Goal: Task Accomplishment & Management: Manage account settings

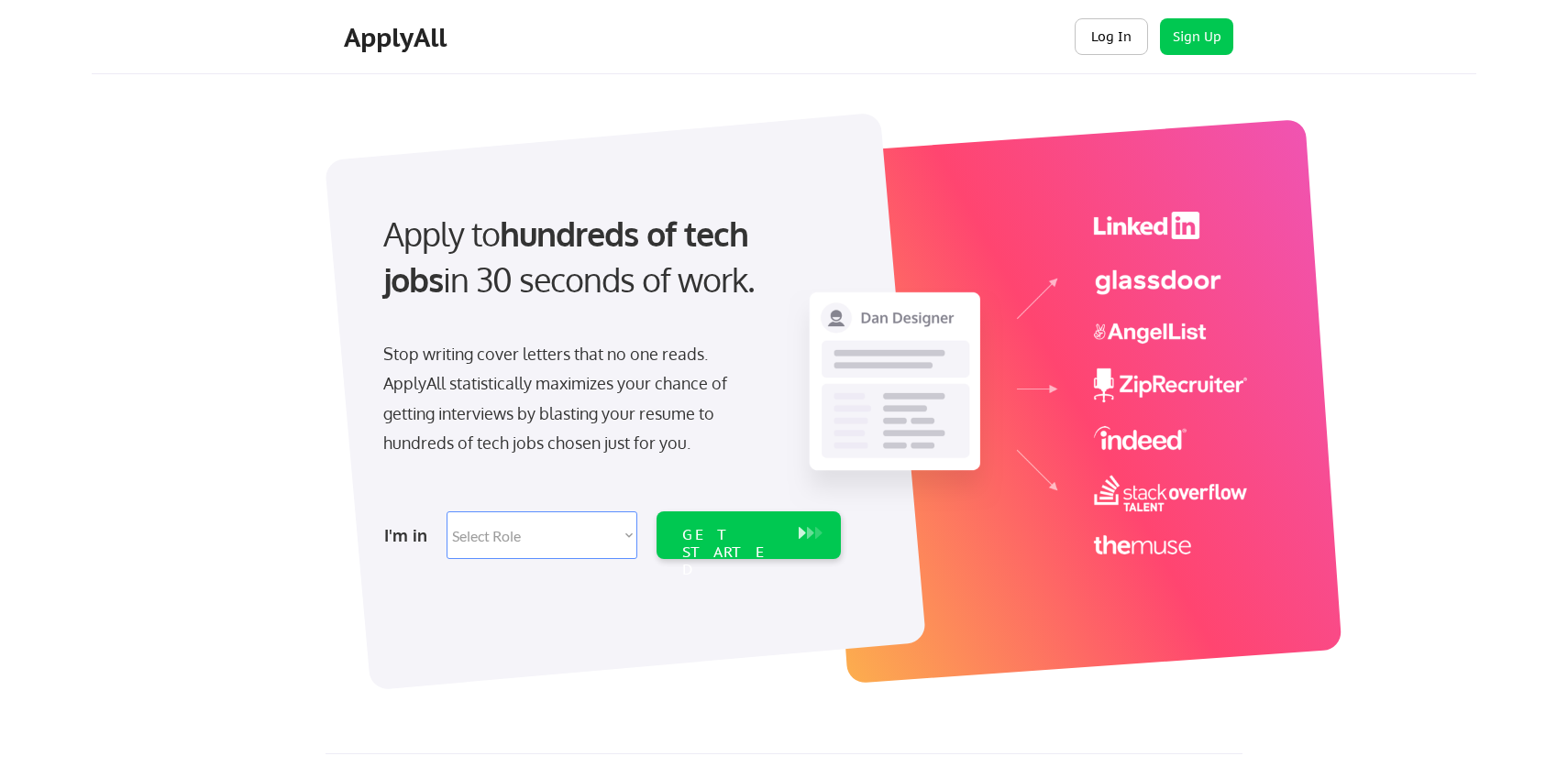
click at [1135, 38] on button "Log In" at bounding box center [1111, 36] width 74 height 36
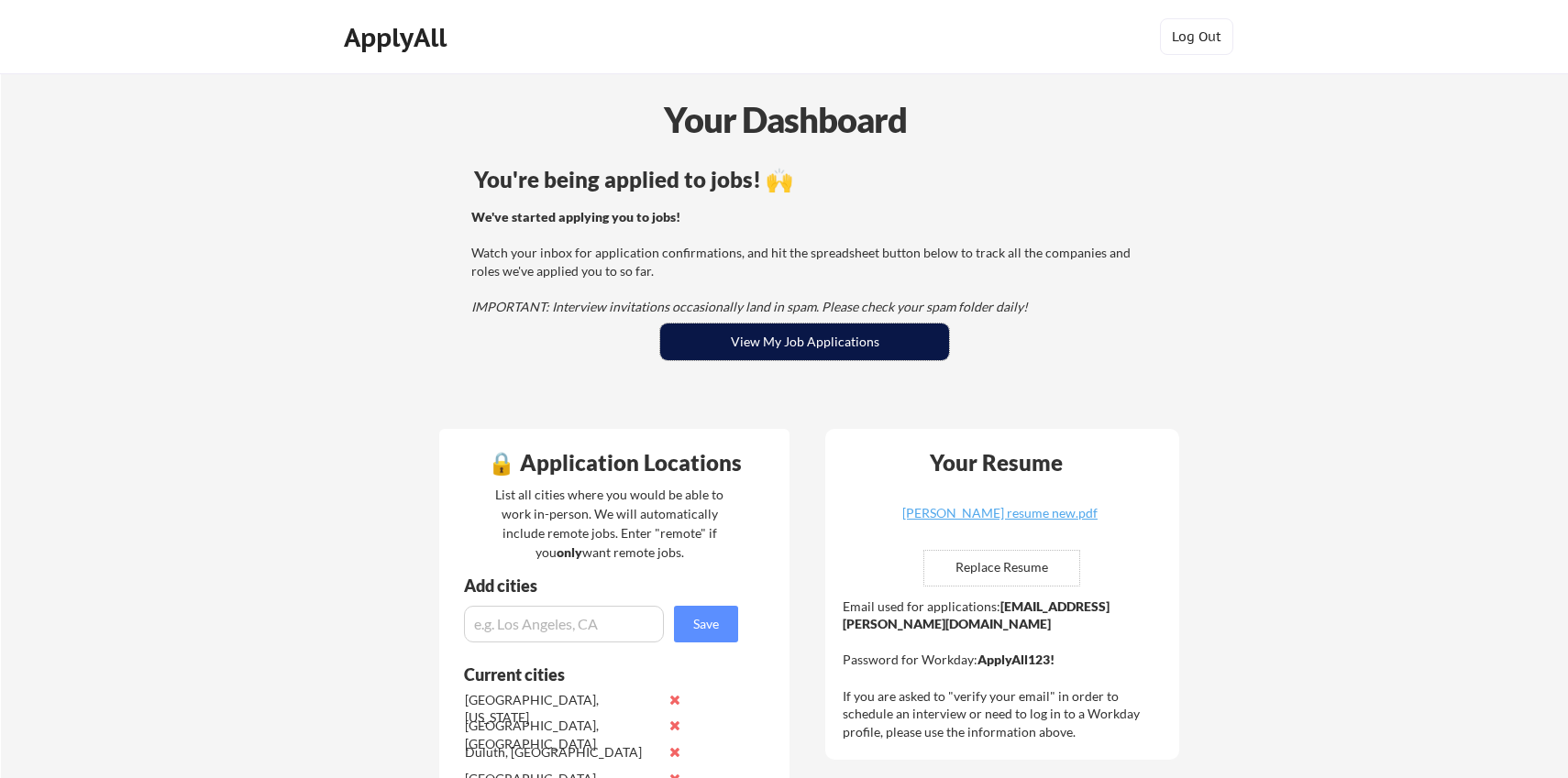
click at [753, 348] on button "View My Job Applications" at bounding box center [804, 342] width 289 height 36
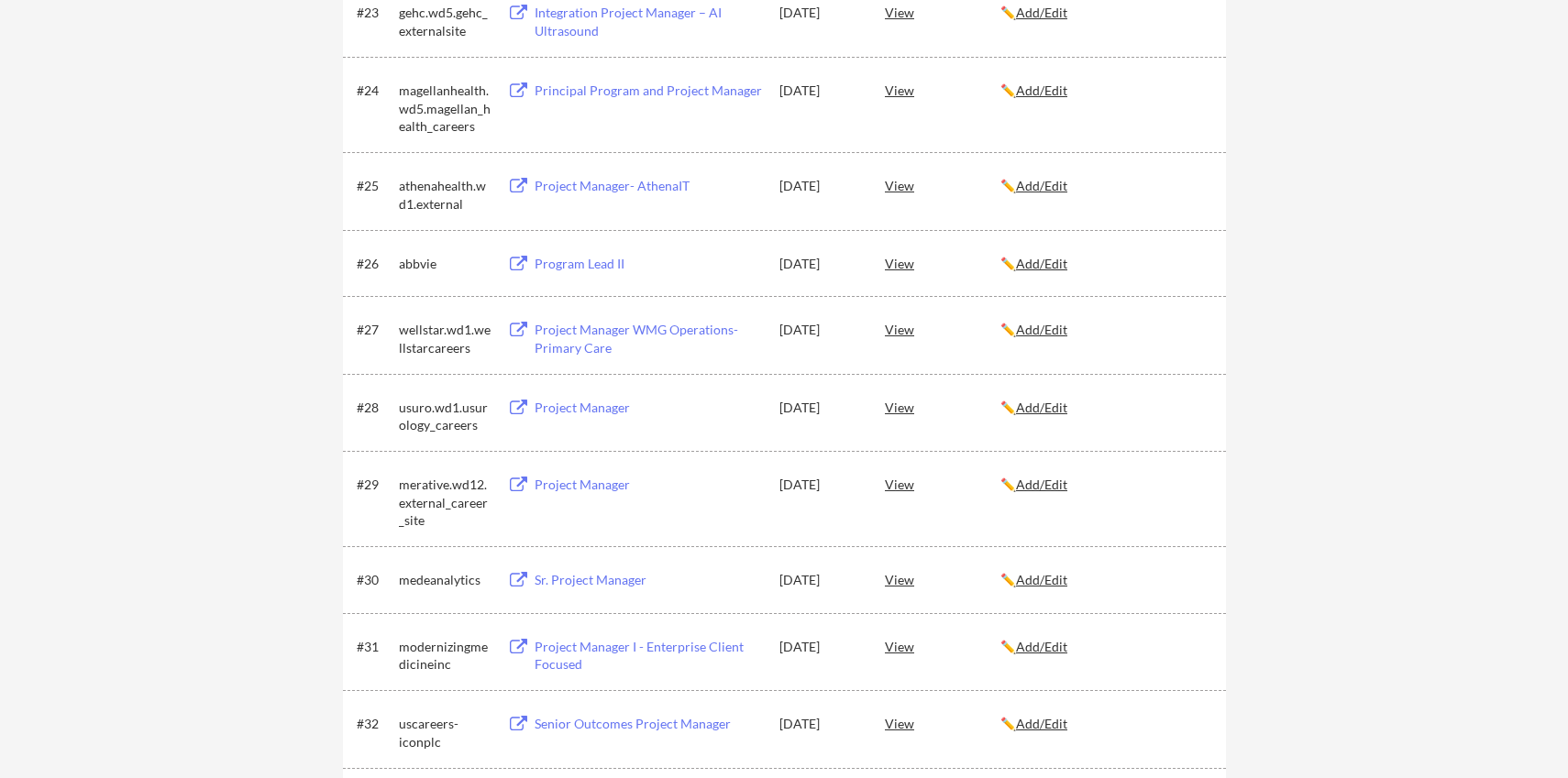
scroll to position [2110, 0]
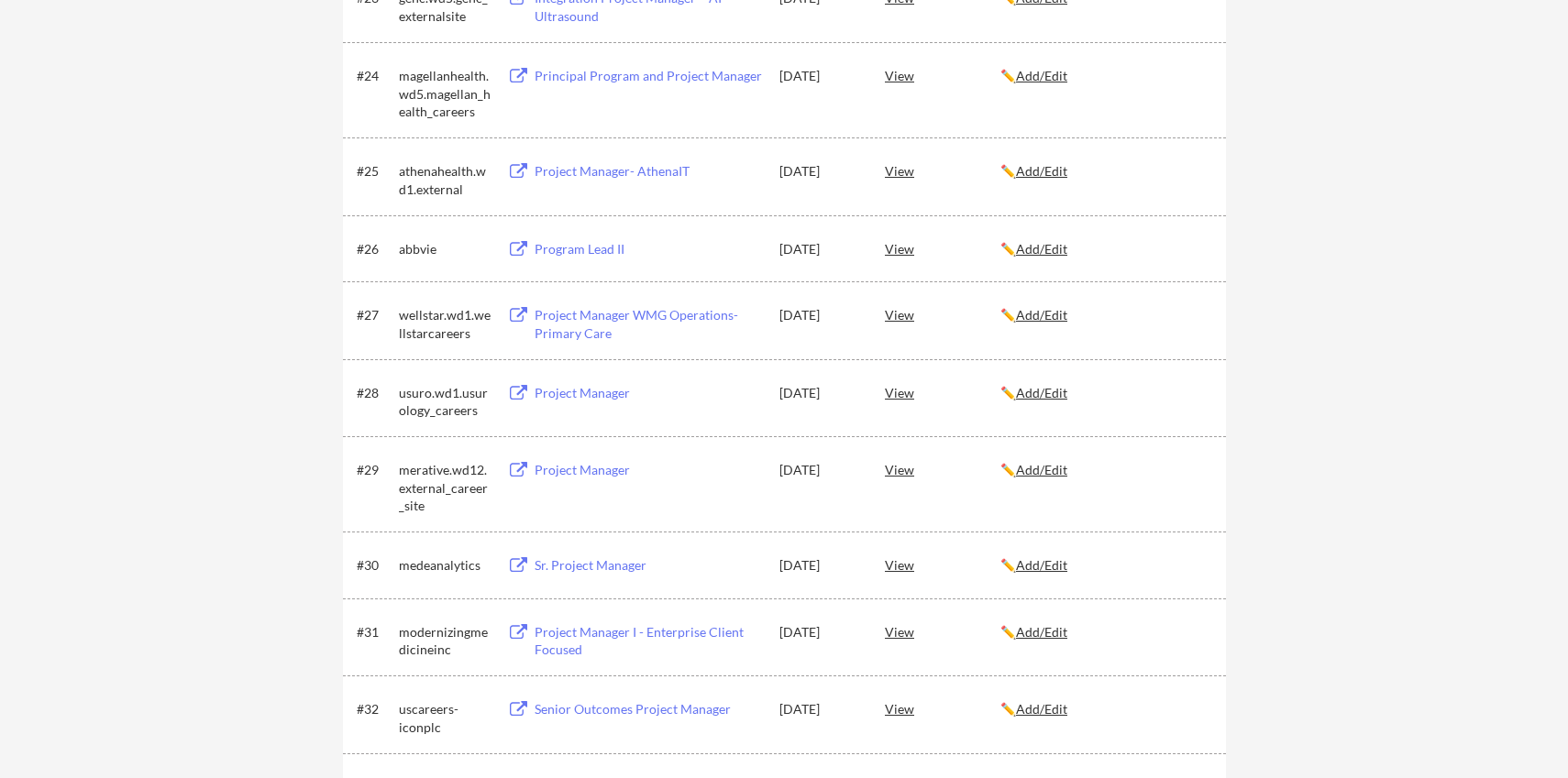
click at [668, 317] on div "Project Manager WMG Operations-Primary Care" at bounding box center [648, 324] width 227 height 35
